Goal: Task Accomplishment & Management: Use online tool/utility

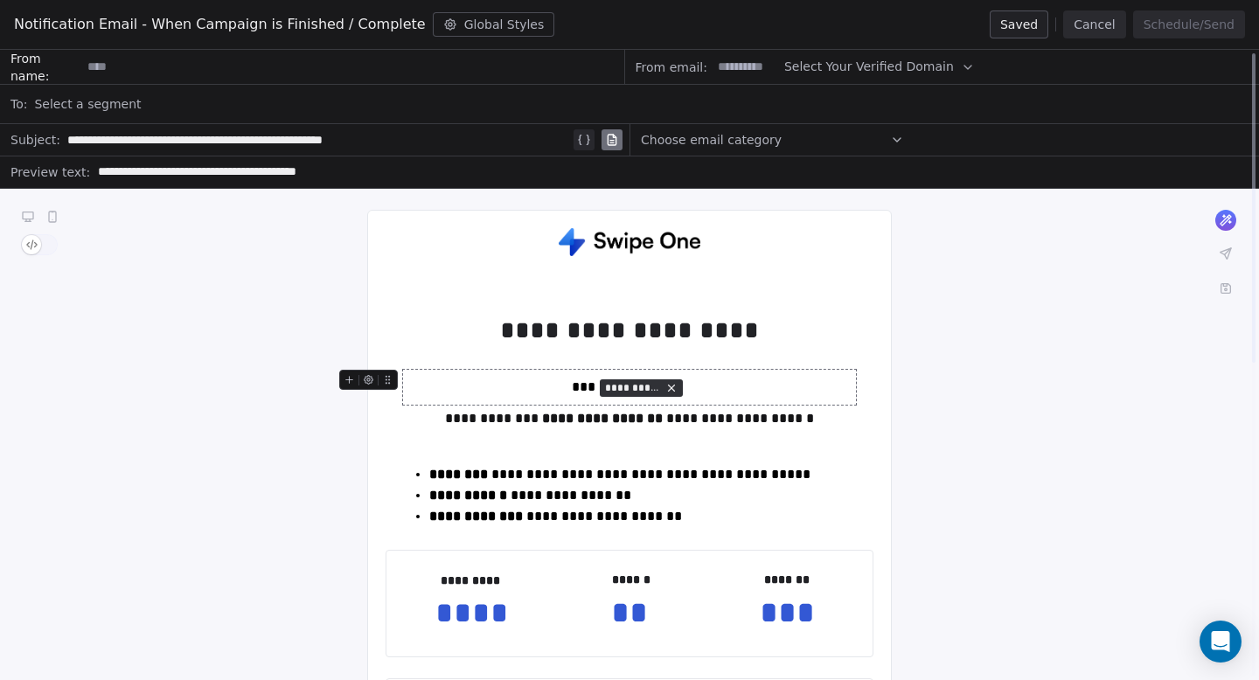
click at [565, 374] on p "**********" at bounding box center [629, 387] width 453 height 35
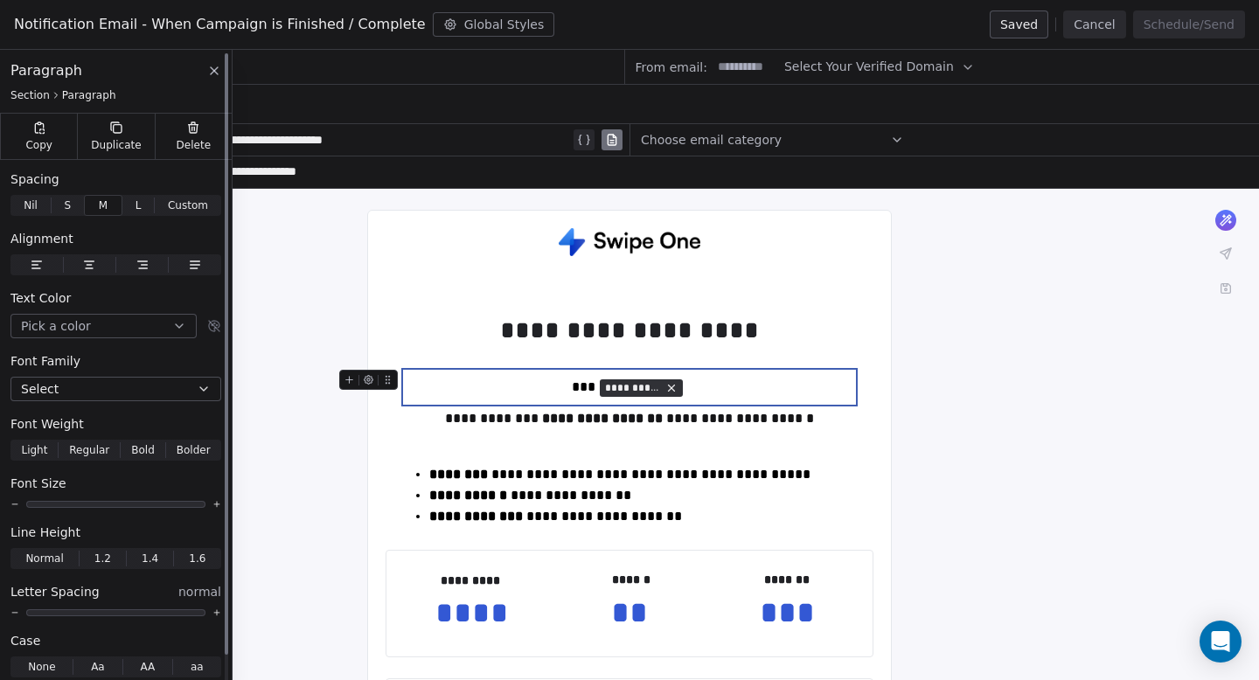
click at [40, 268] on icon "button" at bounding box center [36, 268] width 8 height 0
click at [87, 268] on icon "button" at bounding box center [90, 268] width 7 height 0
click at [42, 263] on icon "button" at bounding box center [37, 265] width 14 height 14
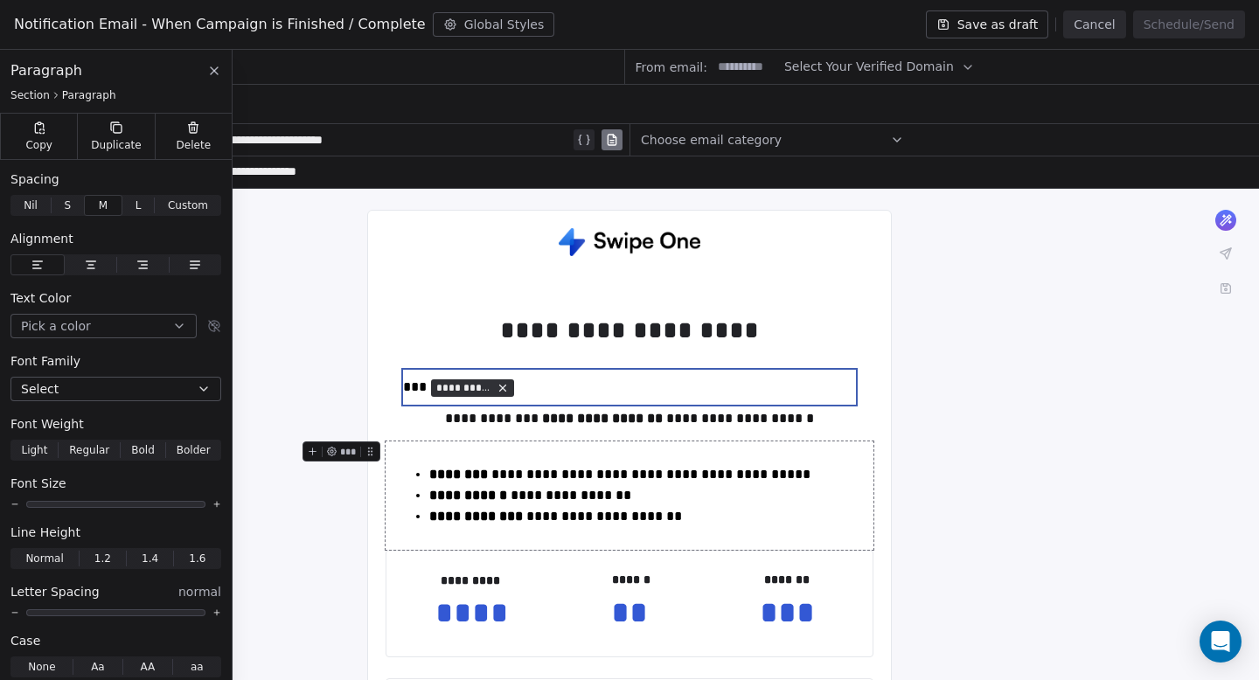
scroll to position [47, 0]
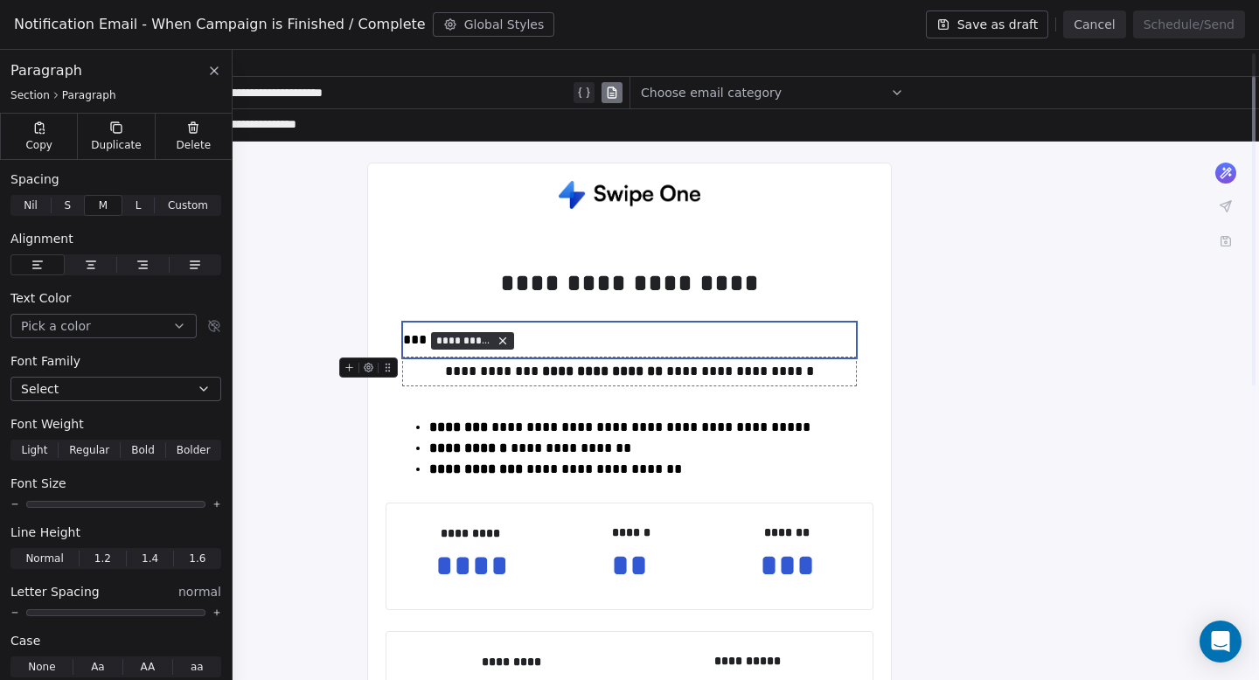
click at [500, 375] on div "**********" at bounding box center [629, 371] width 453 height 21
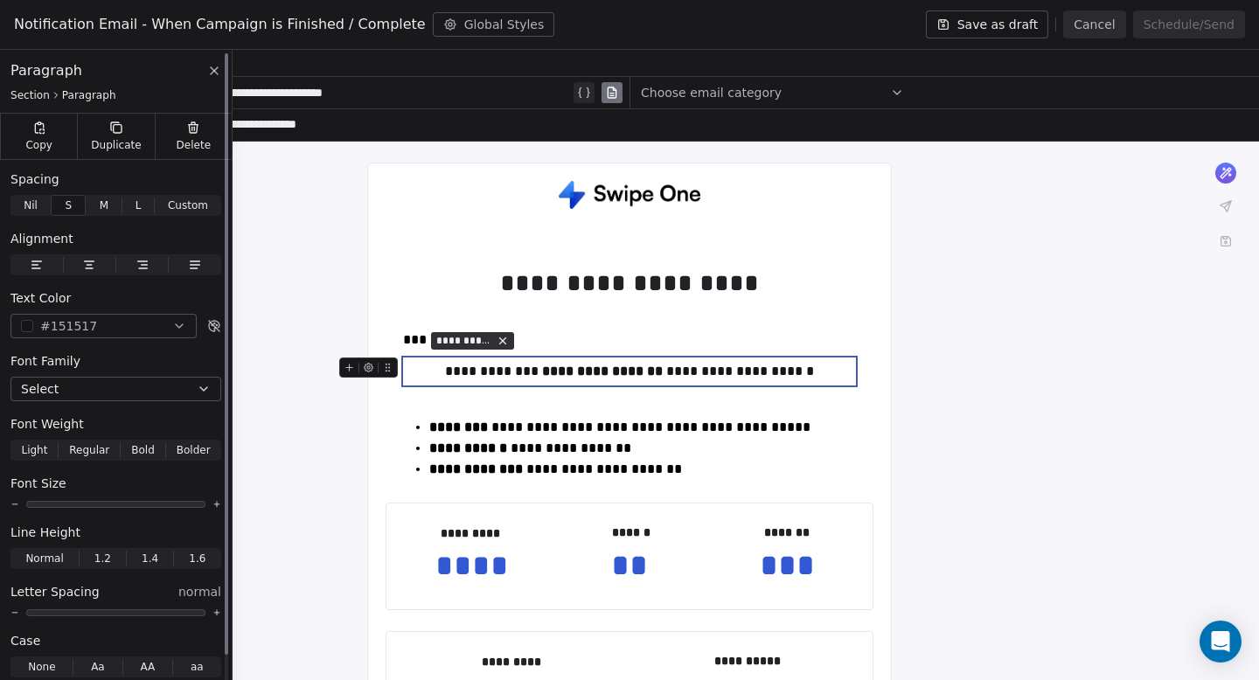
click at [28, 262] on span "button" at bounding box center [36, 264] width 52 height 21
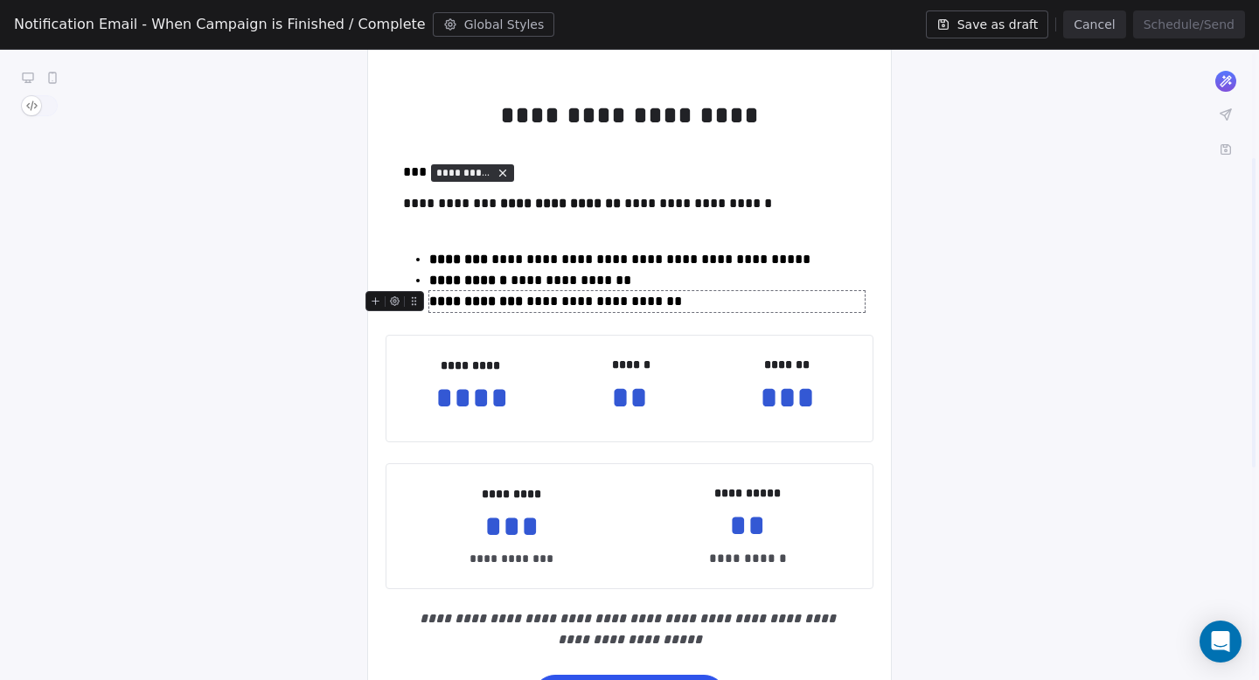
scroll to position [184, 0]
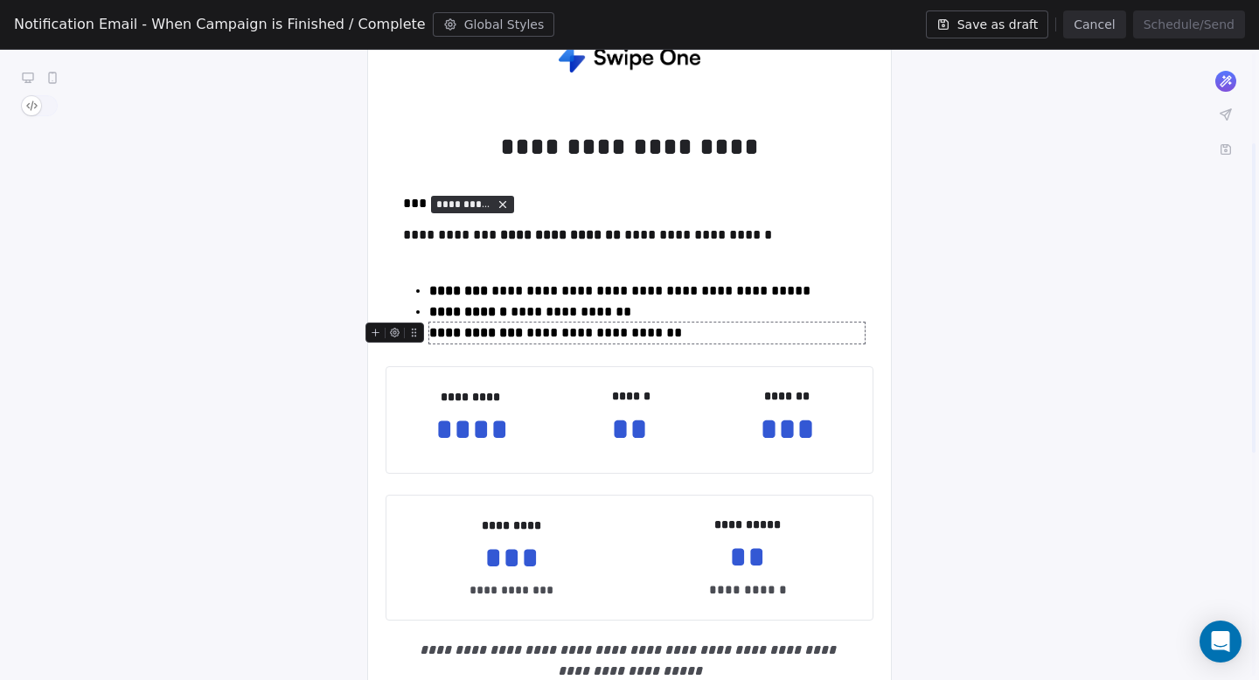
click at [1010, 24] on button "Save as draft" at bounding box center [987, 24] width 123 height 28
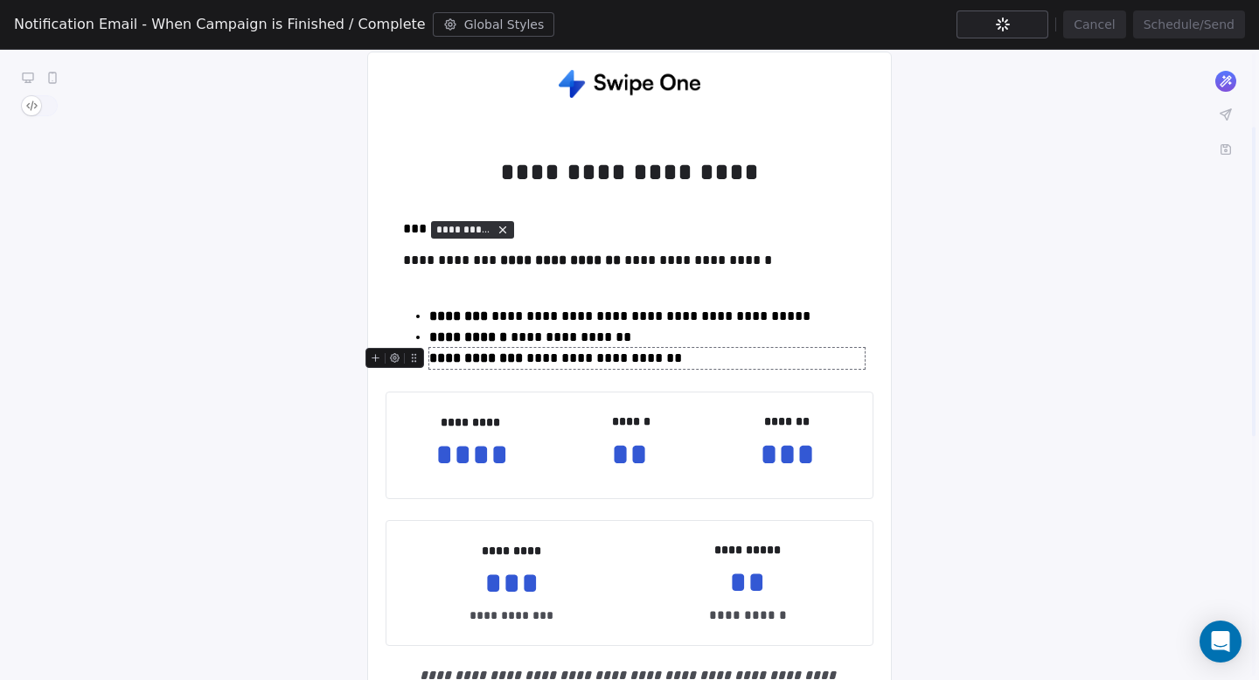
scroll to position [148, 0]
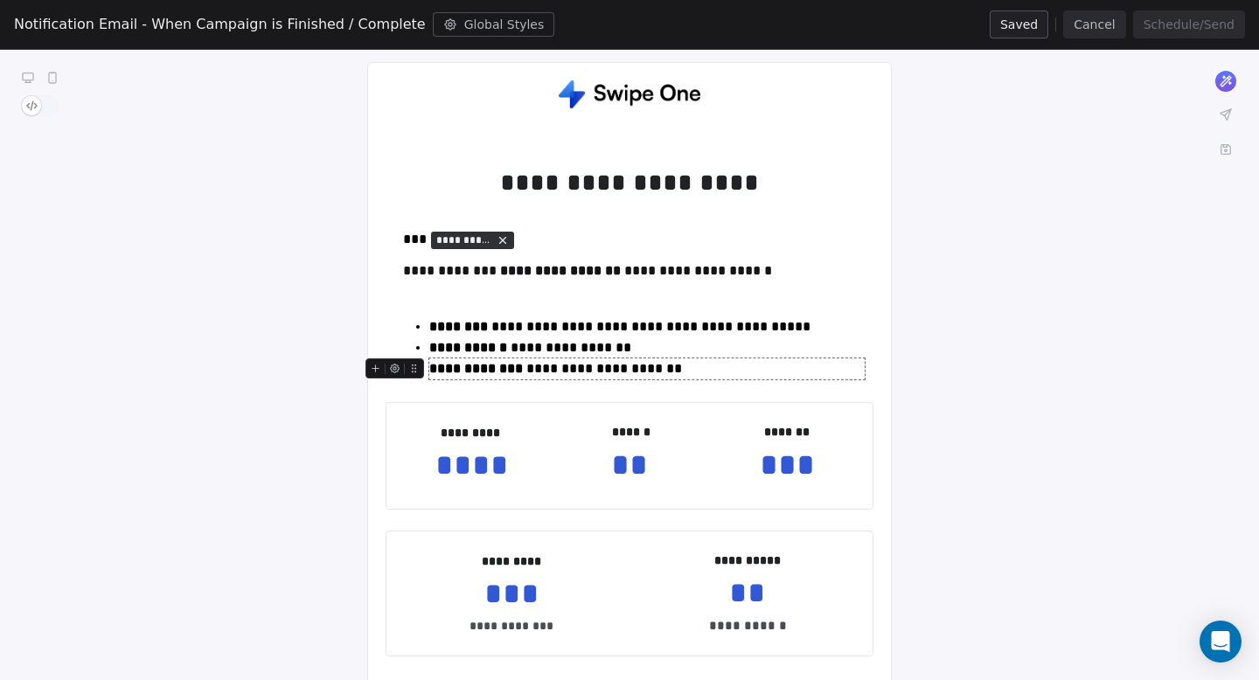
click at [1098, 33] on button "Cancel" at bounding box center [1094, 24] width 62 height 28
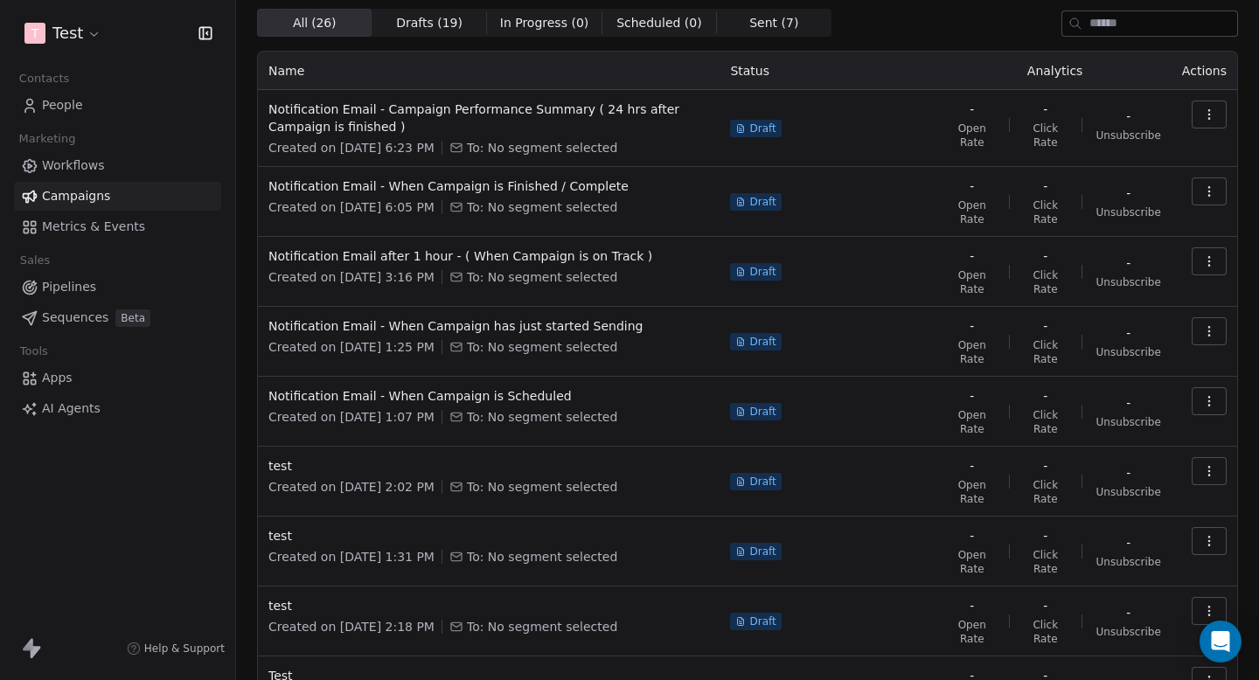
scroll to position [102, 0]
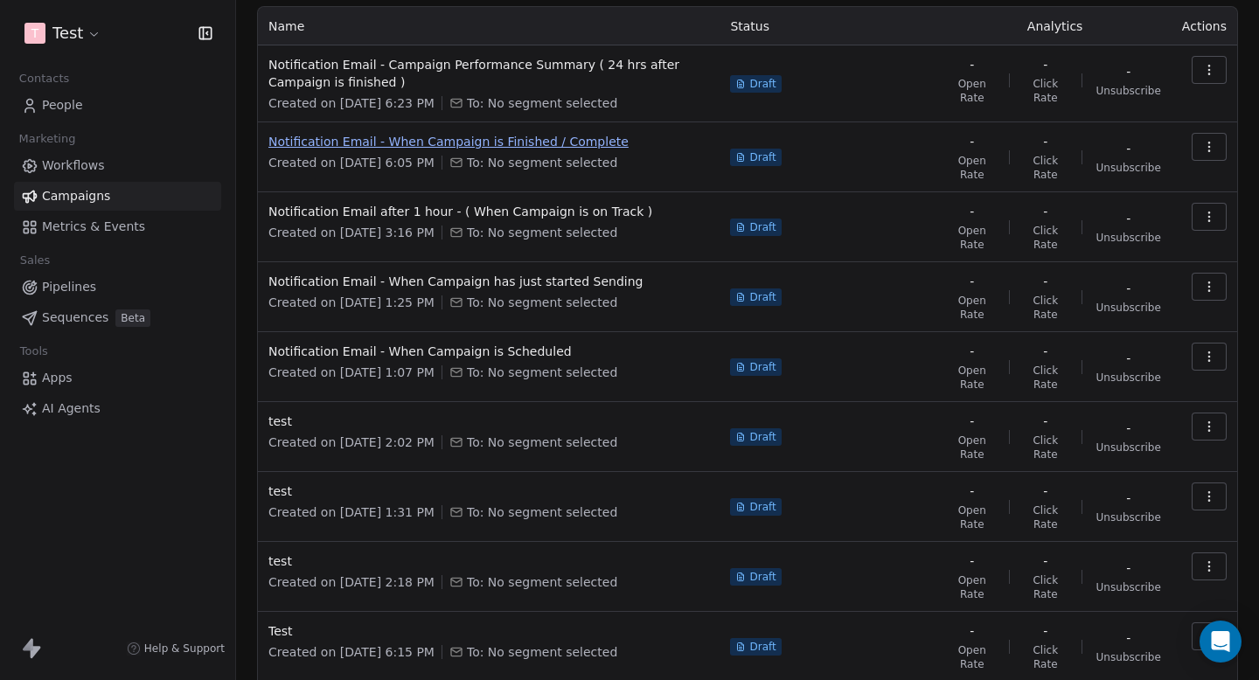
drag, startPoint x: 625, startPoint y: 141, endPoint x: 535, endPoint y: 148, distance: 90.3
click at [219, 156] on div "T Test Contacts People Marketing Workflows Campaigns Metrics & Events Sales Pip…" at bounding box center [629, 340] width 1259 height 680
click at [226, 156] on div "Contacts People Marketing Workflows Campaigns Metrics & Events Sales Pipelines …" at bounding box center [117, 244] width 235 height 357
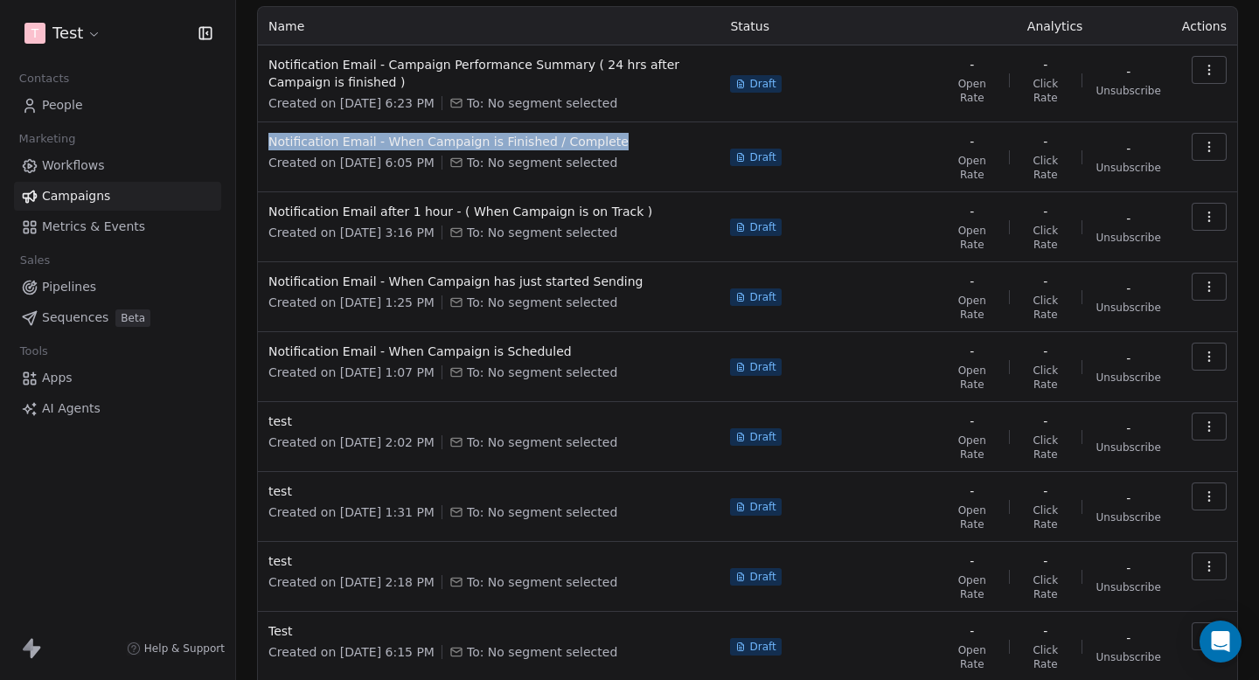
copy span "Notification Email - When Campaign is Finished / Complete"
drag, startPoint x: 637, startPoint y: 146, endPoint x: 265, endPoint y: 142, distance: 372.5
click at [265, 142] on td "Notification Email - When Campaign is Finished / Complete Created on [DATE] 6:0…" at bounding box center [489, 157] width 462 height 70
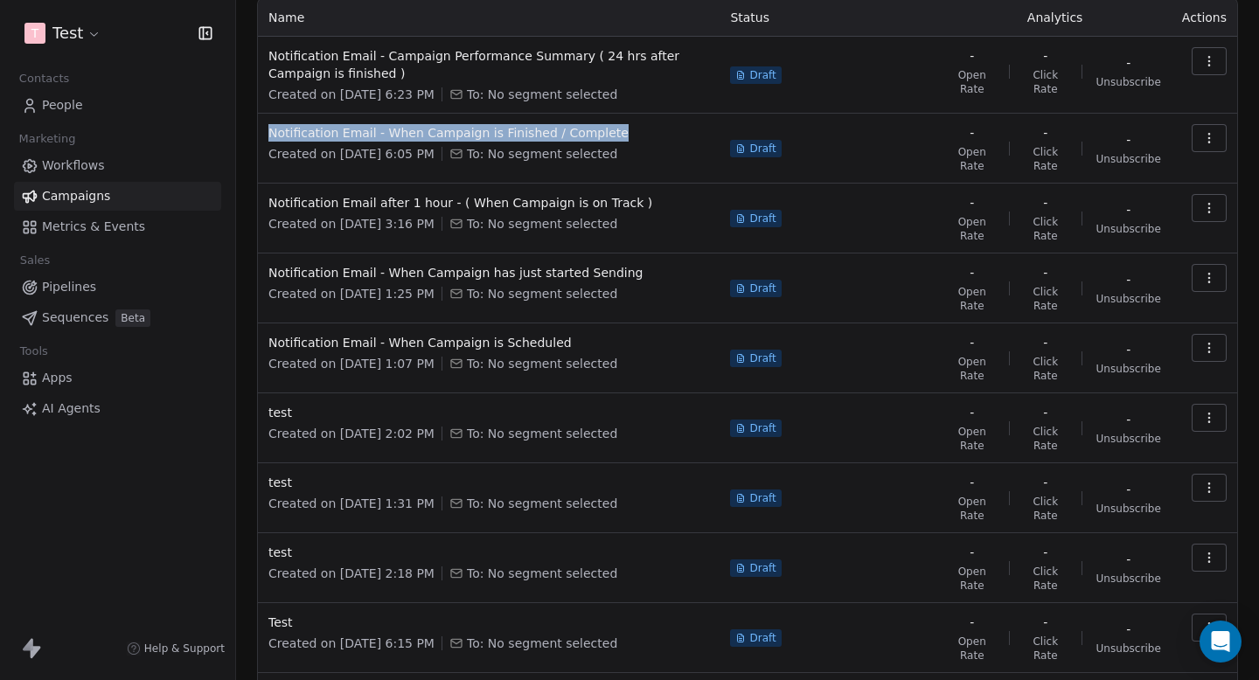
scroll to position [121, 0]
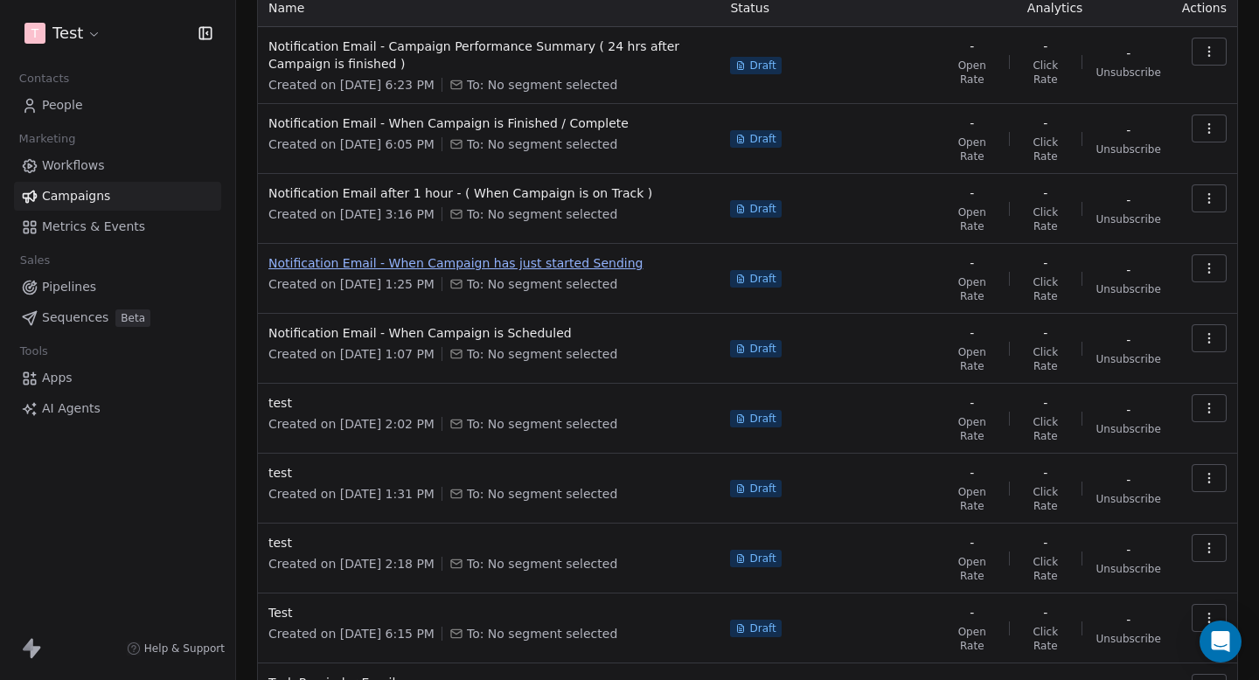
click at [534, 262] on span "Notification Email - When Campaign has just started Sending" at bounding box center [488, 262] width 441 height 17
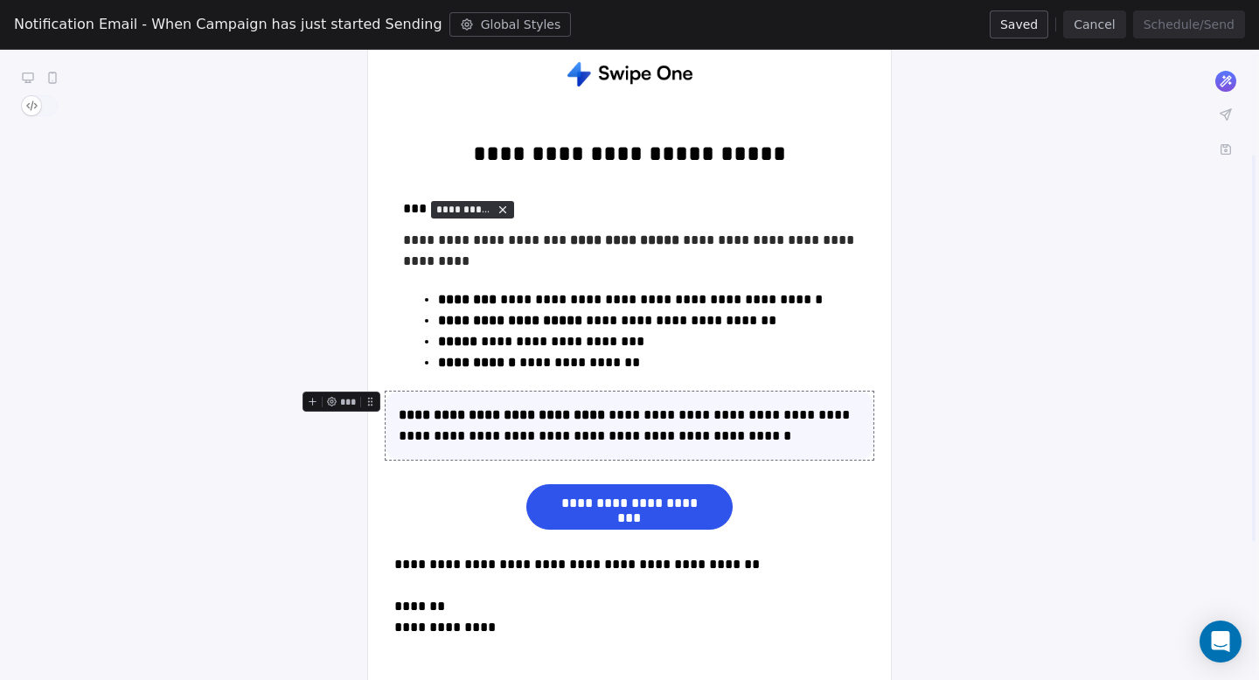
scroll to position [161, 0]
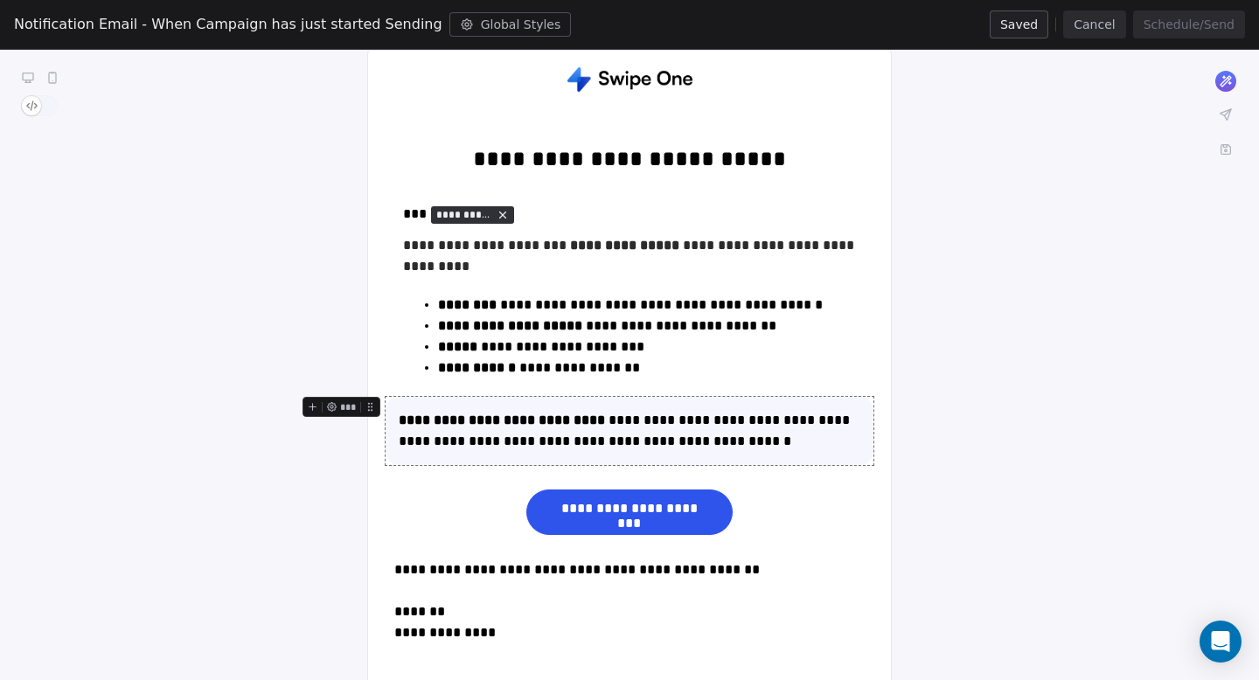
click at [1101, 24] on button "Cancel" at bounding box center [1094, 24] width 62 height 28
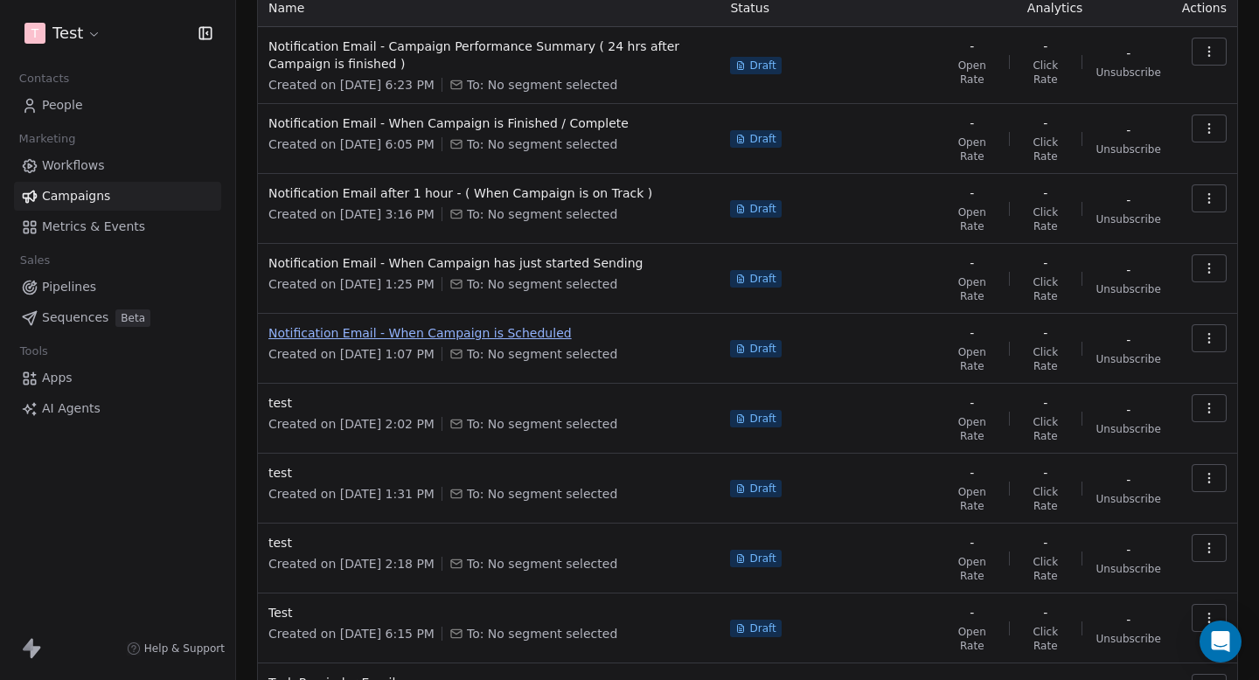
click at [437, 324] on span "Notification Email - When Campaign is Scheduled" at bounding box center [488, 332] width 441 height 17
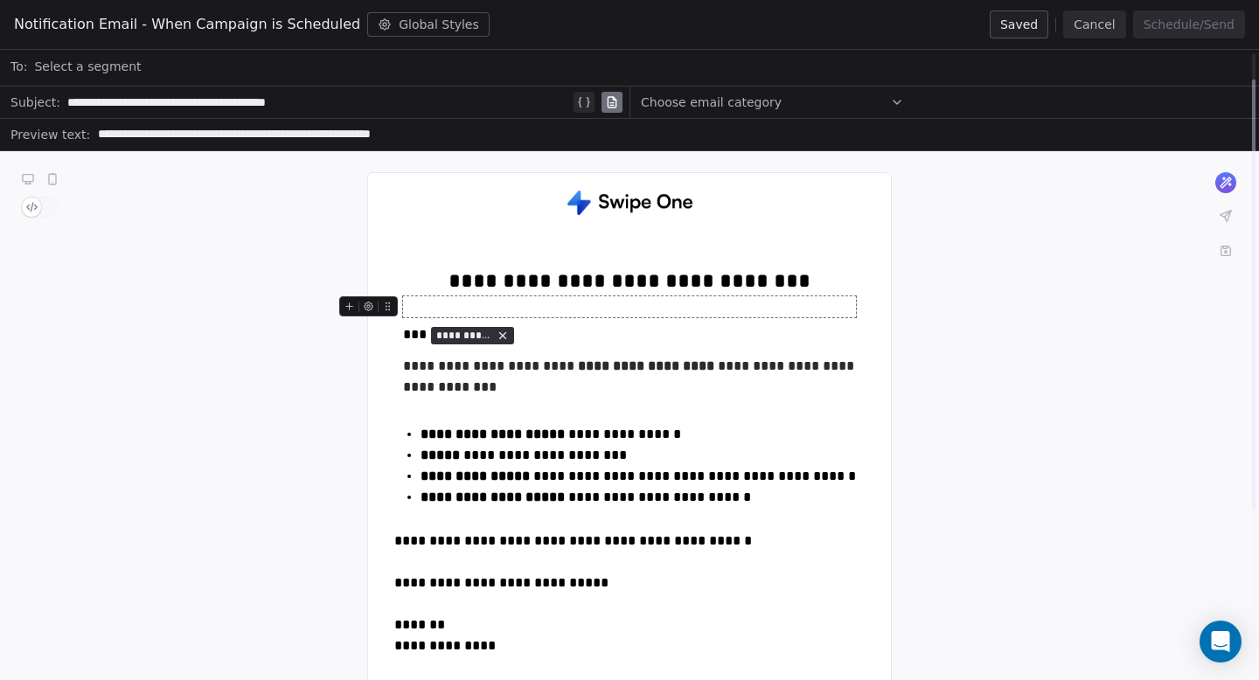
scroll to position [0, 0]
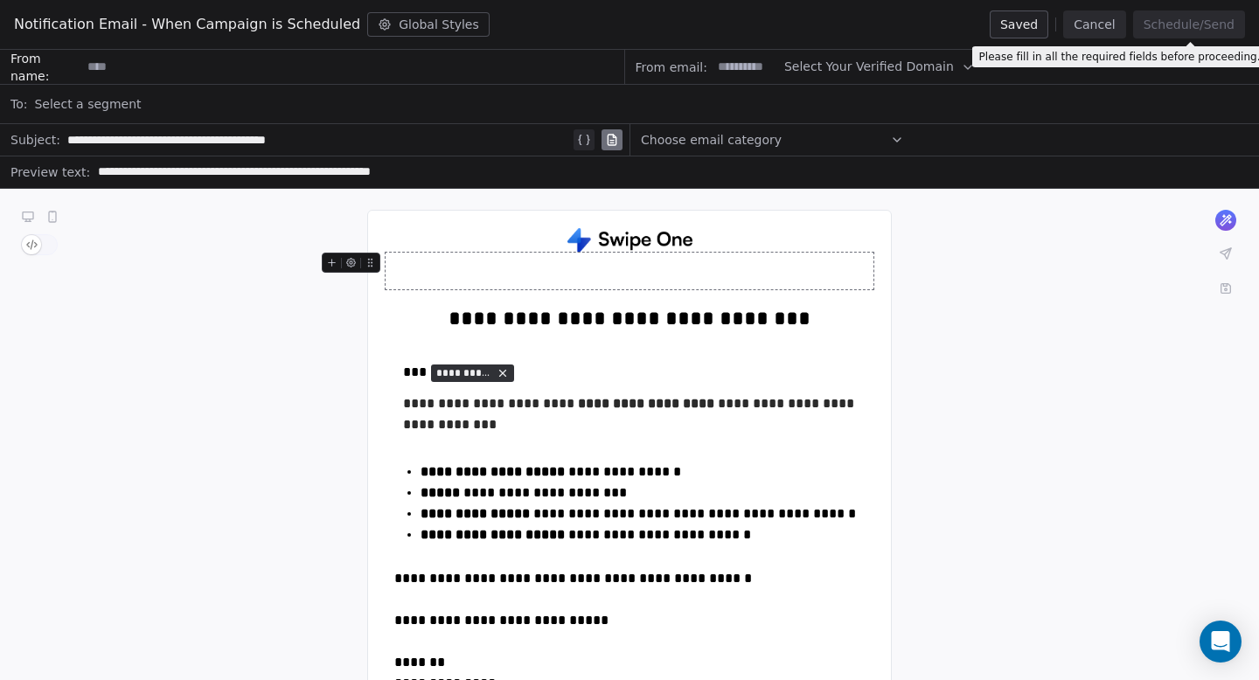
click at [1124, 16] on button "Cancel" at bounding box center [1094, 24] width 62 height 28
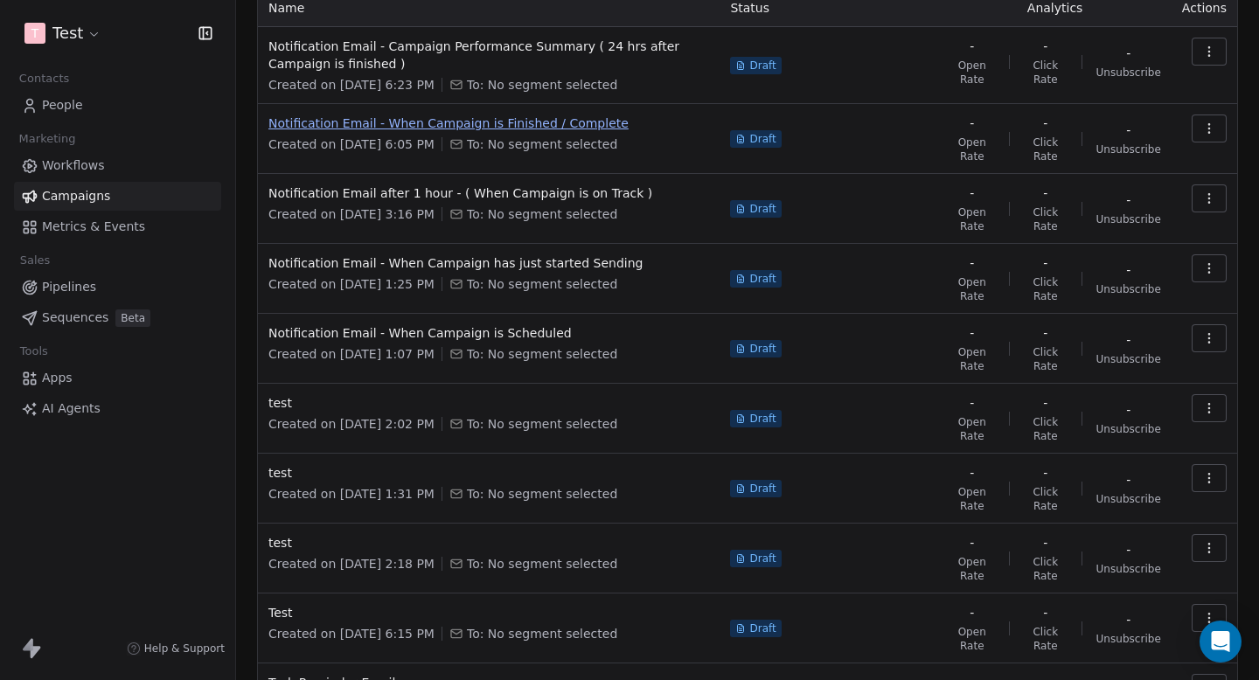
click at [473, 122] on span "Notification Email - When Campaign is Finished / Complete" at bounding box center [488, 123] width 441 height 17
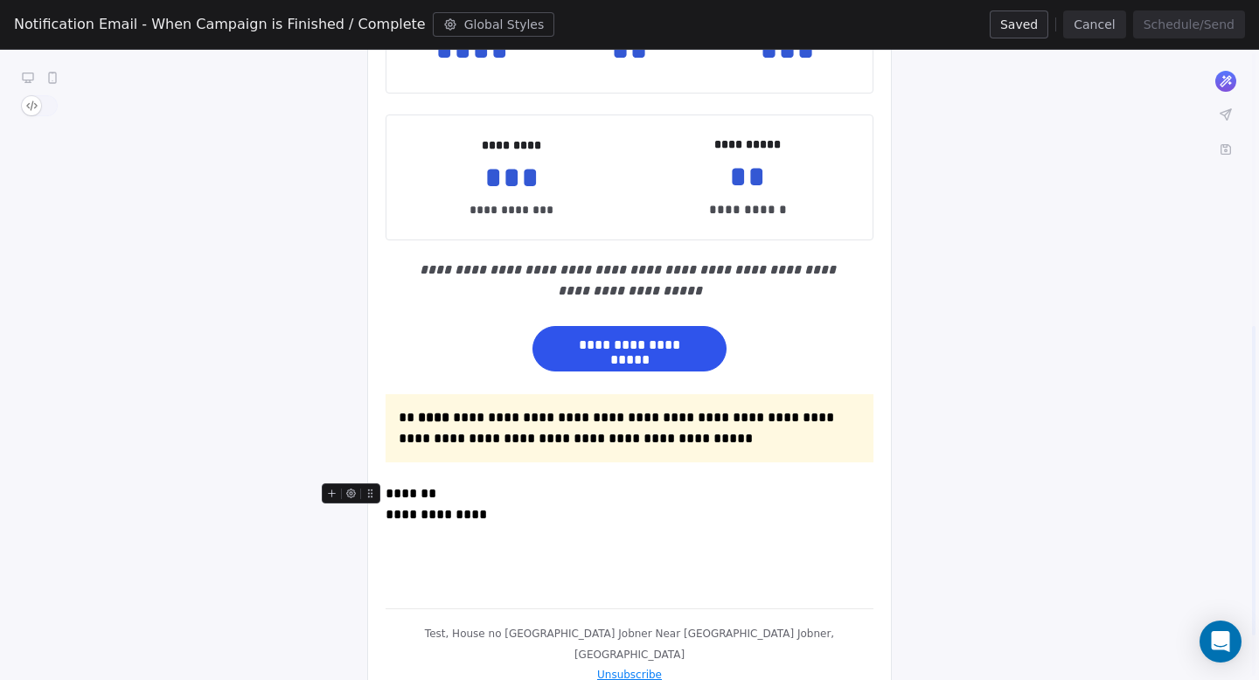
scroll to position [530, 0]
